Goal: Task Accomplishment & Management: Manage account settings

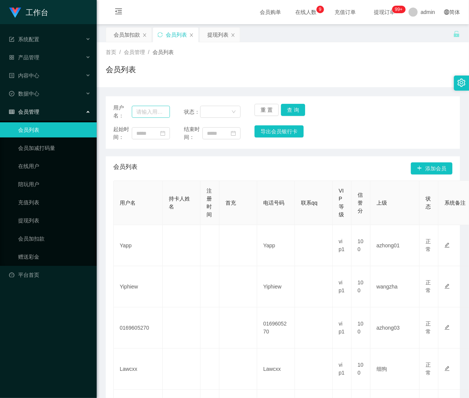
click at [153, 113] on input "text" at bounding box center [151, 112] width 38 height 12
type input "Andrew9968"
drag, startPoint x: 286, startPoint y: 107, endPoint x: 291, endPoint y: 107, distance: 5.3
click at [287, 107] on button "查 询" at bounding box center [293, 110] width 24 height 12
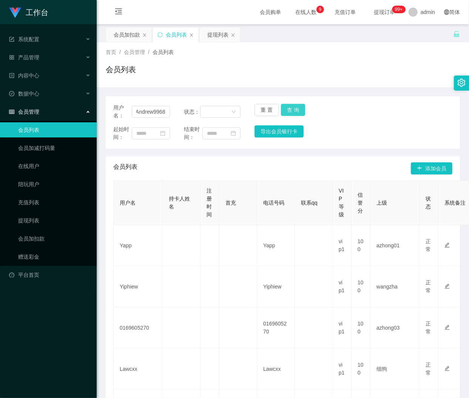
scroll to position [0, 0]
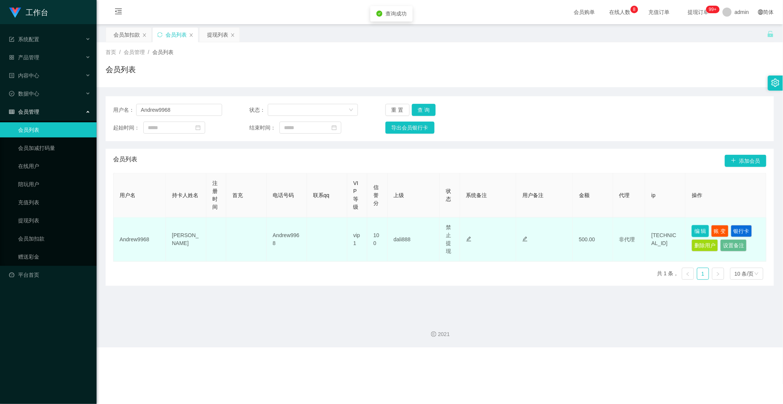
click at [468, 229] on button "编 辑" at bounding box center [700, 231] width 17 height 12
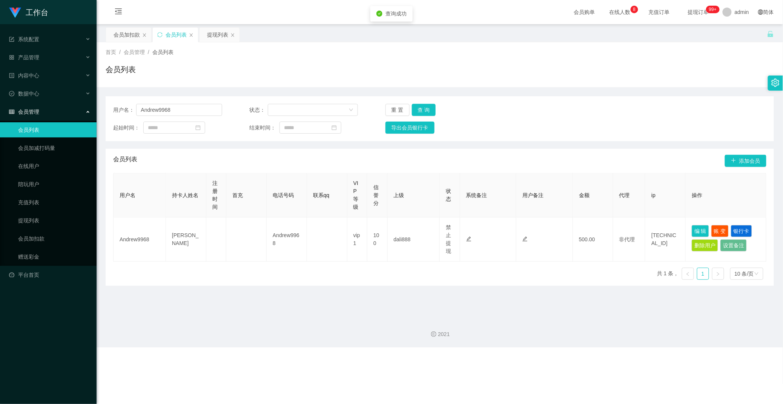
type input "Andrew9968"
type input "[PERSON_NAME]"
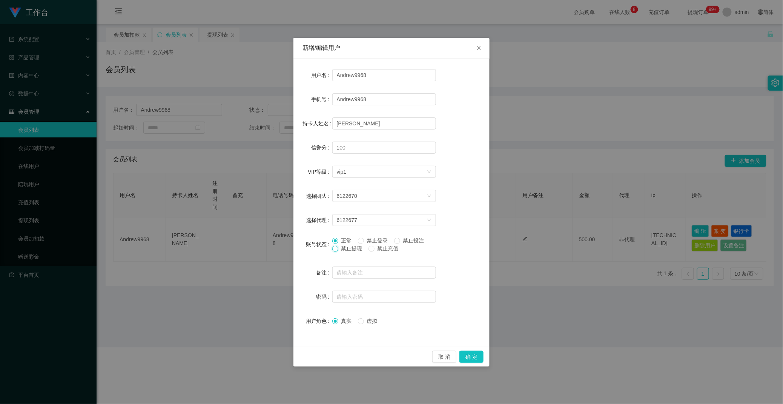
click at [338, 248] on span at bounding box center [335, 249] width 6 height 6
click at [468, 360] on button "确 定" at bounding box center [472, 357] width 24 height 12
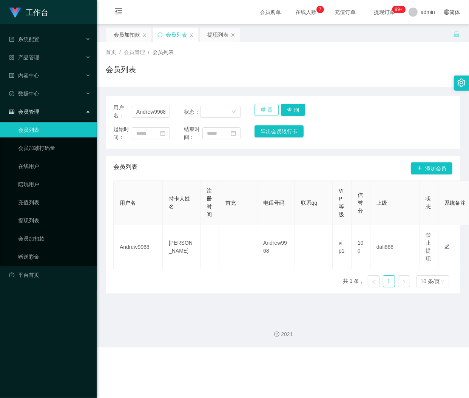
click at [263, 108] on button "重 置" at bounding box center [266, 110] width 24 height 12
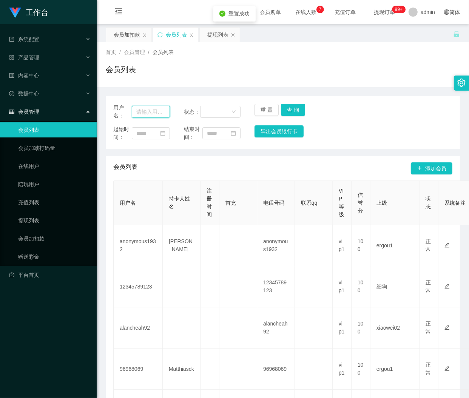
click at [151, 110] on input "text" at bounding box center [151, 112] width 38 height 12
paste input "evanyong153113"
type input "evanyong153113"
drag, startPoint x: 288, startPoint y: 109, endPoint x: 292, endPoint y: 109, distance: 4.9
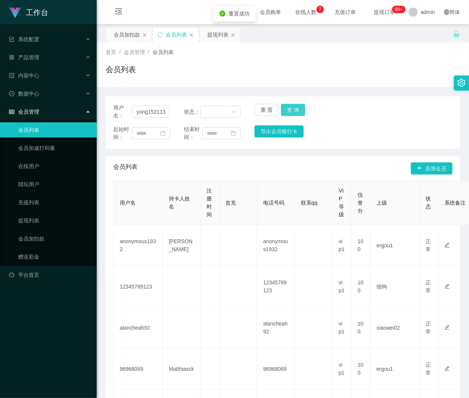
click at [288, 109] on button "查 询" at bounding box center [293, 110] width 24 height 12
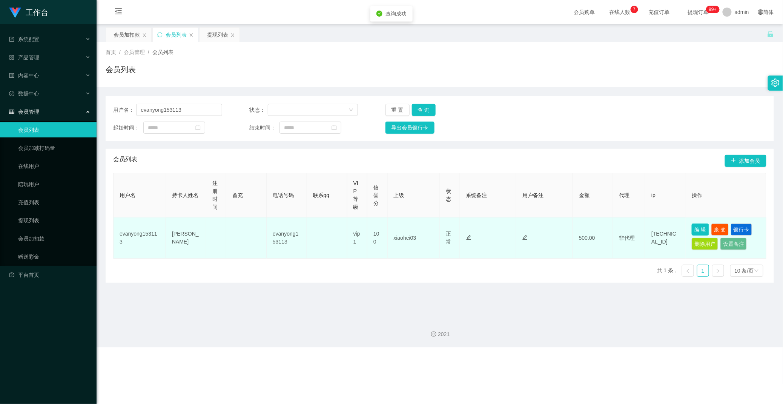
click at [468, 227] on button "编 辑" at bounding box center [700, 229] width 17 height 12
type input "evanyong153113"
type input "[PERSON_NAME]"
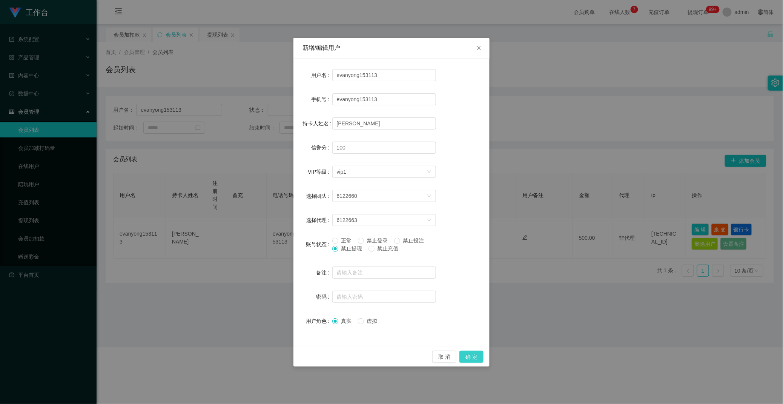
click at [468, 354] on button "确 定" at bounding box center [472, 357] width 24 height 12
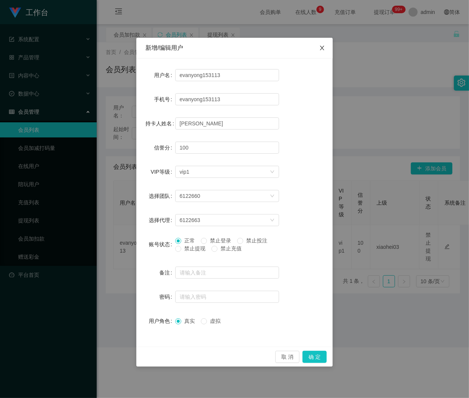
click at [319, 46] on icon "图标: close" at bounding box center [322, 48] width 6 height 6
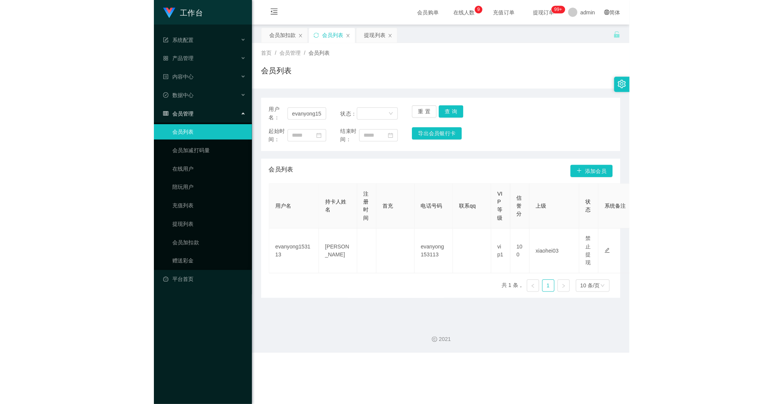
scroll to position [0, 261]
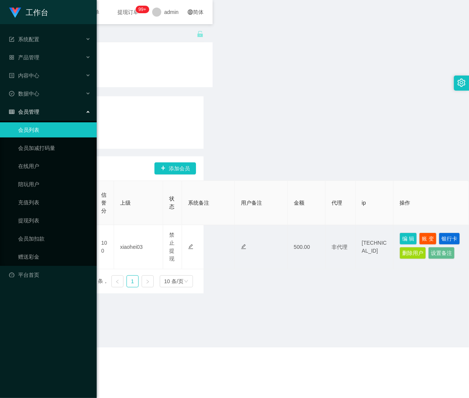
click at [306, 84] on section "会员购单 在线人数 0 1 2 3 4 5 6 7 8 9 0 1 2 3 4 5 6 7 8 9 0 1 2 3 4 5 6 7 8 9 充值订单 提现订单…" at bounding box center [283, 173] width 372 height 347
